Goal: Navigation & Orientation: Find specific page/section

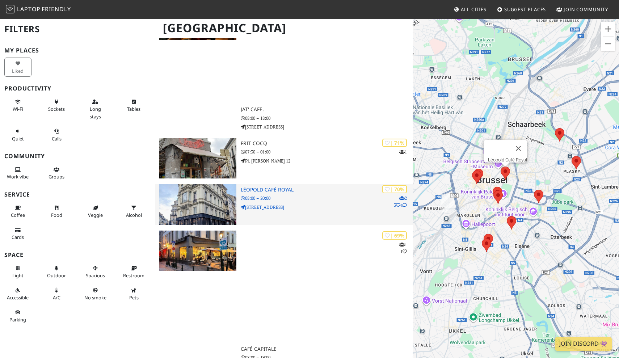
scroll to position [571, 0]
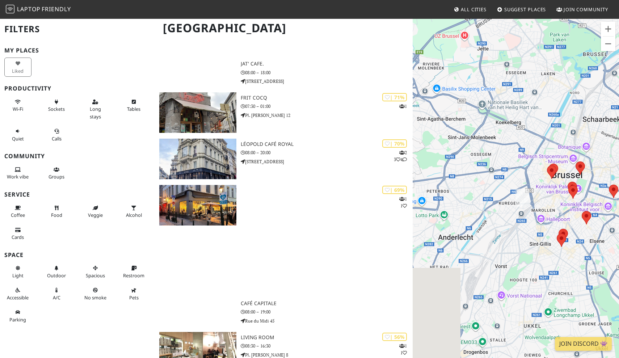
drag, startPoint x: 474, startPoint y: 110, endPoint x: 550, endPoint y: 105, distance: 76.1
click at [550, 105] on div "Druk op de pijltoetsen om te navigeren." at bounding box center [515, 197] width 206 height 358
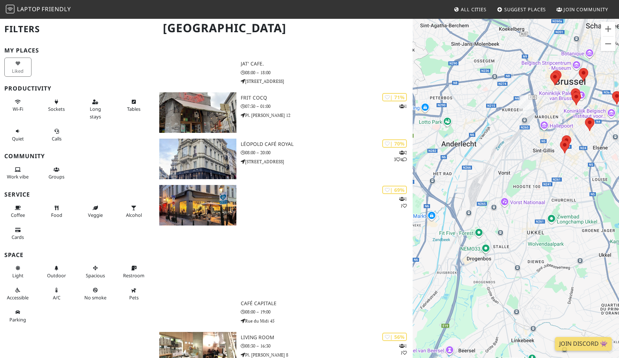
drag, startPoint x: 540, startPoint y: 178, endPoint x: 545, endPoint y: 76, distance: 102.2
click at [545, 76] on div "Druk op de pijltoetsen om te navigeren." at bounding box center [515, 197] width 206 height 358
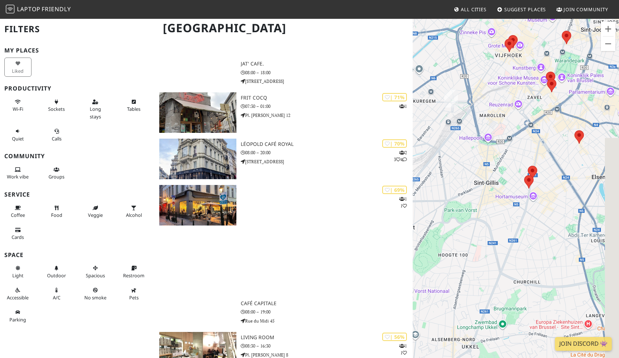
drag, startPoint x: 556, startPoint y: 118, endPoint x: 475, endPoint y: 118, distance: 81.0
click at [475, 118] on div "Druk op de pijltoetsen om te navigeren." at bounding box center [515, 197] width 206 height 358
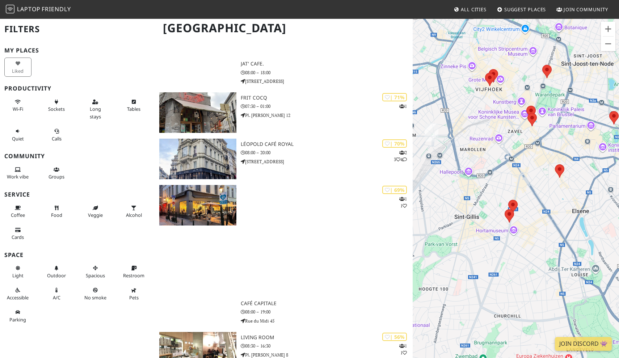
drag, startPoint x: 512, startPoint y: 109, endPoint x: 491, endPoint y: 144, distance: 40.5
click at [491, 144] on div "Druk op de pijltoetsen om te navigeren." at bounding box center [515, 197] width 206 height 358
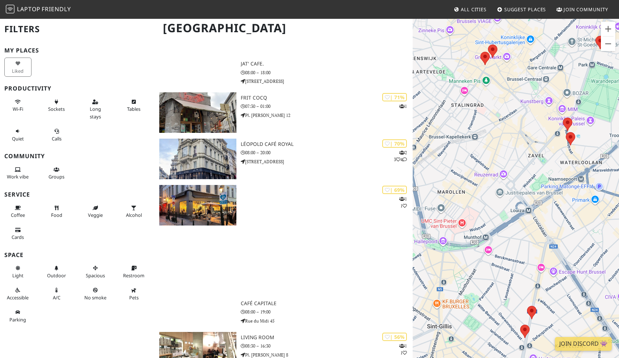
drag, startPoint x: 482, startPoint y: 122, endPoint x: 493, endPoint y: 173, distance: 51.7
click at [492, 173] on div "Druk op de pijltoetsen om te navigeren." at bounding box center [515, 197] width 206 height 358
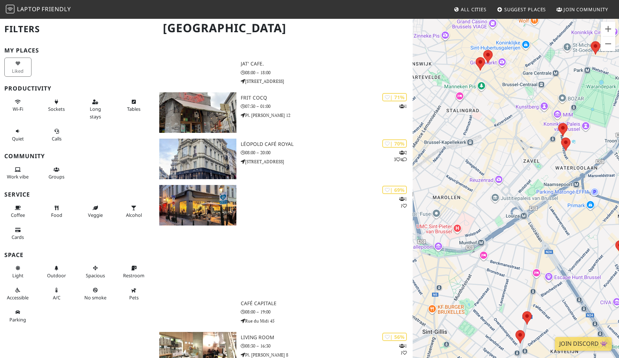
drag, startPoint x: 552, startPoint y: 164, endPoint x: 552, endPoint y: 174, distance: 9.4
click at [552, 174] on div "Druk op de pijltoetsen om te navigeren." at bounding box center [515, 197] width 206 height 358
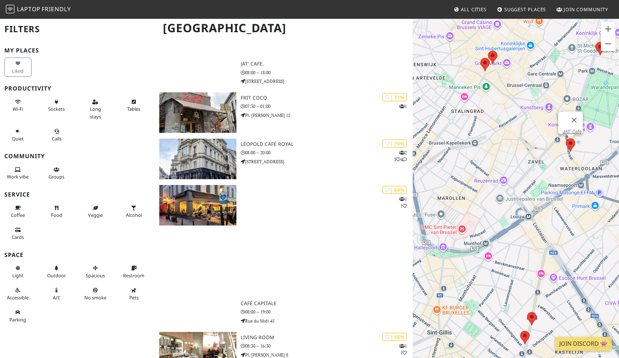
click at [565, 138] on area at bounding box center [565, 138] width 0 height 0
click at [568, 129] on link "JAT' Cafe." at bounding box center [572, 131] width 20 height 5
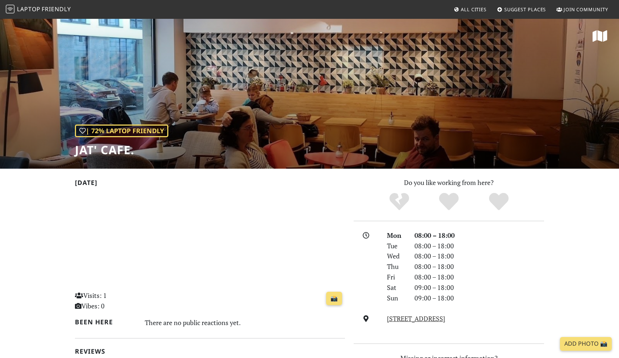
click at [387, 80] on div "| 72% Laptop Friendly JAT' Cafe." at bounding box center [309, 93] width 619 height 151
